Goal: Task Accomplishment & Management: Use online tool/utility

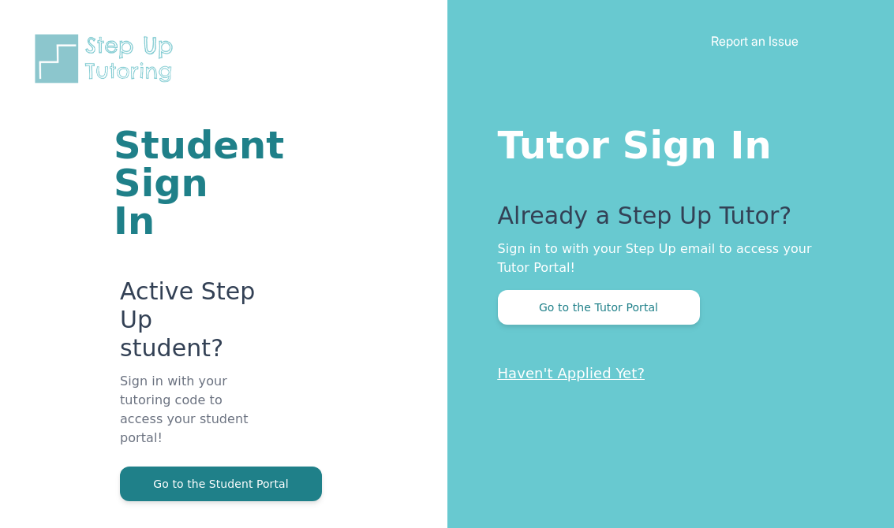
scroll to position [58, 0]
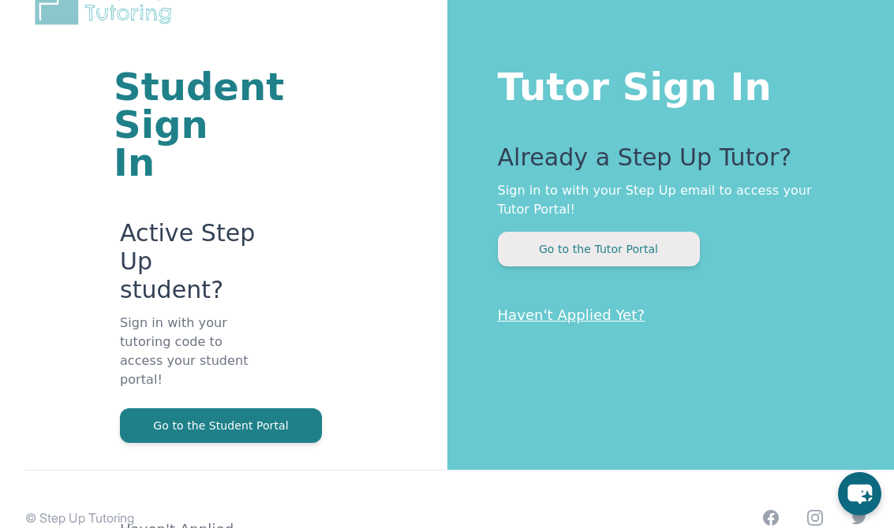
click at [666, 250] on button "Go to the Tutor Portal" at bounding box center [599, 249] width 202 height 35
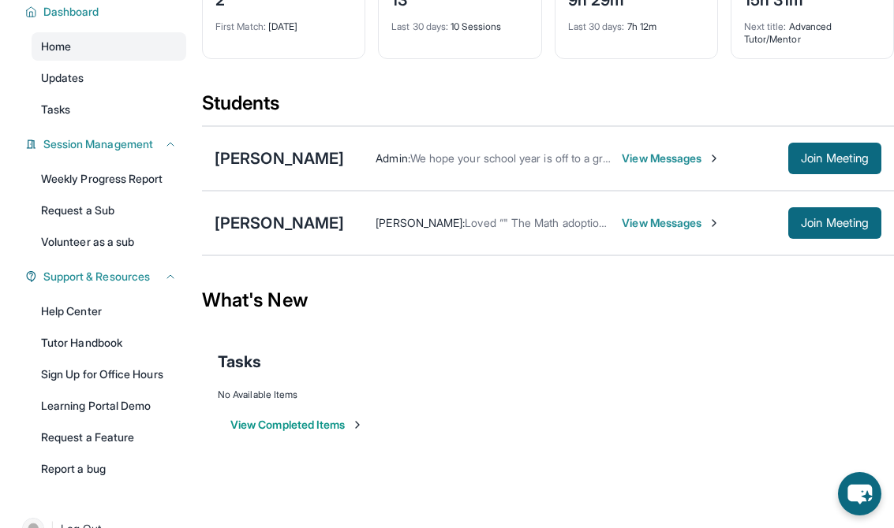
scroll to position [148, 0]
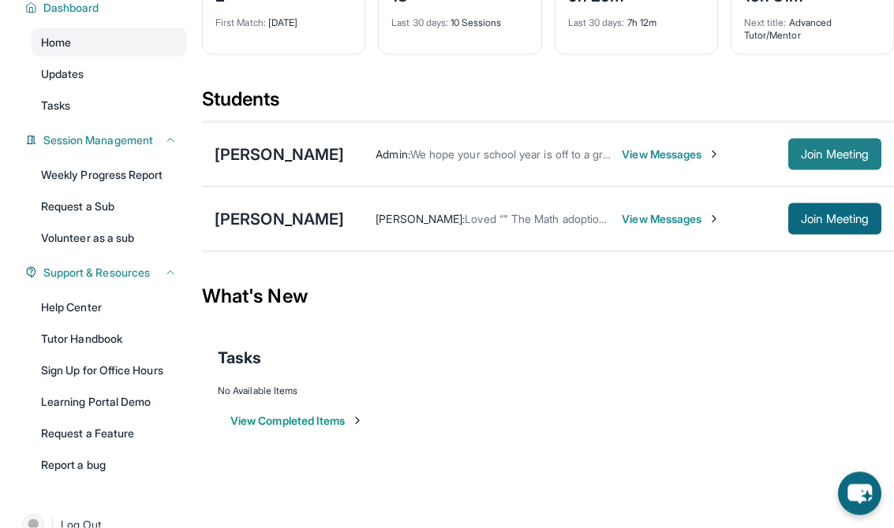
click at [834, 152] on span "Join Meeting" at bounding box center [835, 154] width 68 height 9
click at [849, 154] on span "Join Meeting" at bounding box center [835, 153] width 68 height 9
click at [837, 151] on span "Join Meeting" at bounding box center [835, 153] width 68 height 9
click at [857, 155] on span "Join Meeting" at bounding box center [835, 153] width 68 height 9
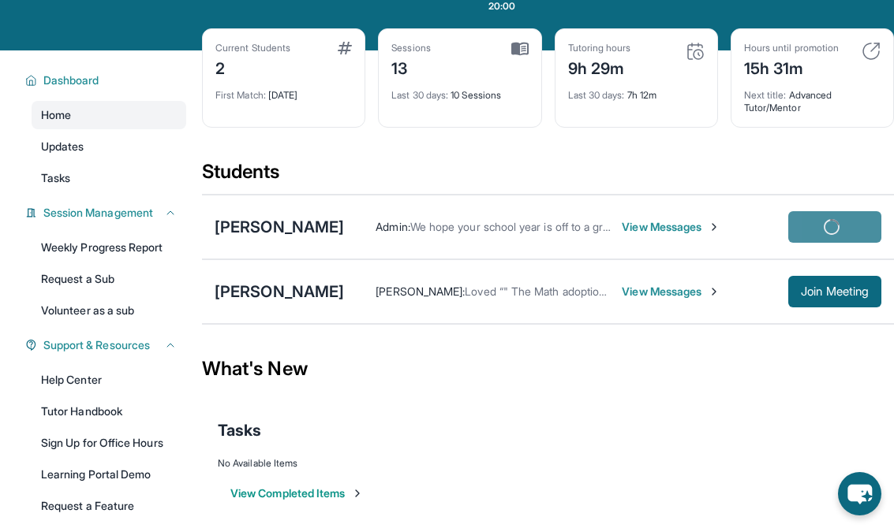
scroll to position [0, 0]
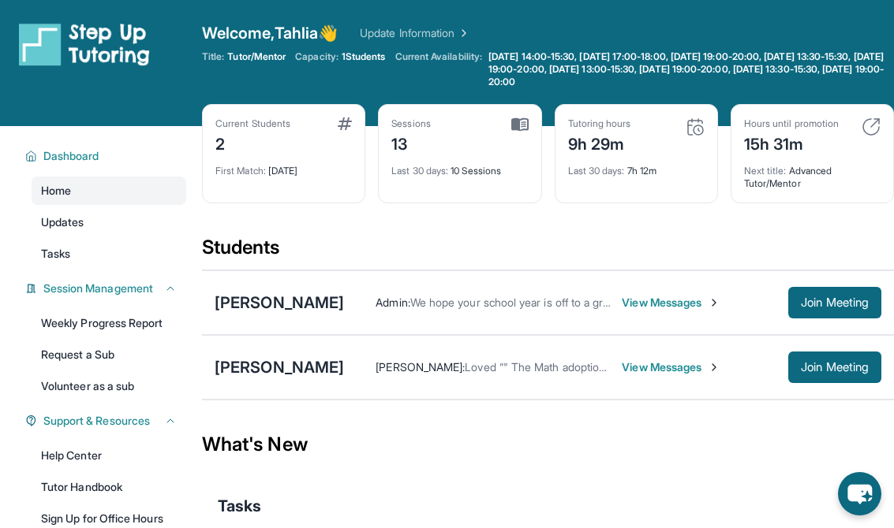
click at [683, 302] on span "View Messages" at bounding box center [671, 303] width 99 height 16
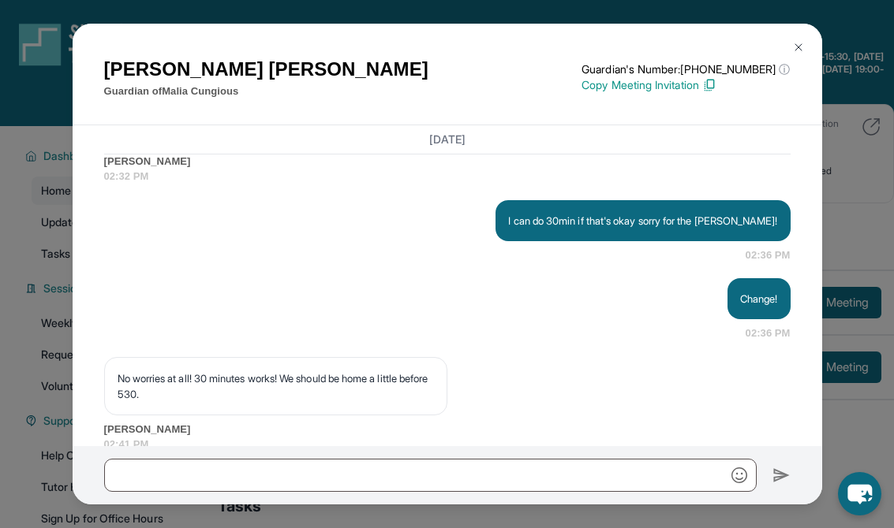
scroll to position [16191, 0]
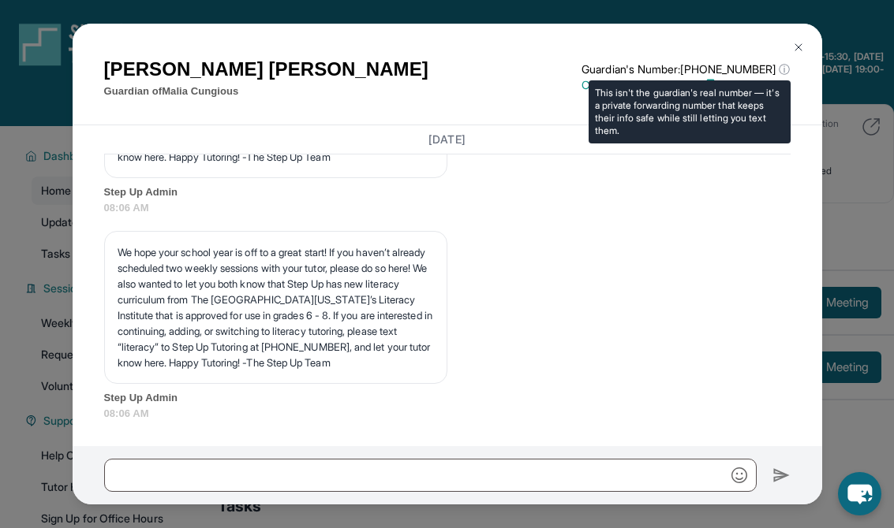
click at [735, 62] on p "Guardian's Number: [PHONE_NUMBER] ⓘ" at bounding box center [685, 70] width 208 height 16
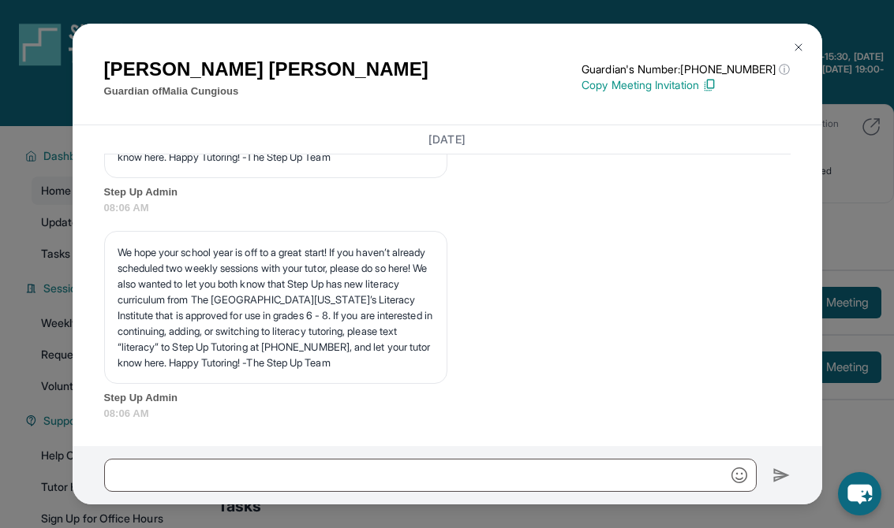
click at [675, 212] on div "[DATE] We hope your school year is off to a great start! If you haven’t already…" at bounding box center [447, 202] width 686 height 438
click at [716, 78] on img at bounding box center [709, 85] width 14 height 14
